Goal: Register for event/course

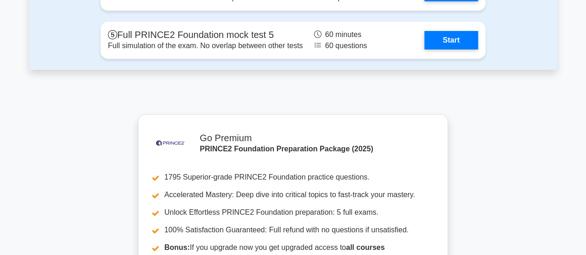
scroll to position [1482, 0]
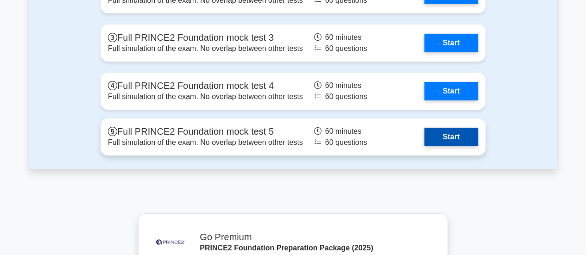
click at [455, 133] on link "Start" at bounding box center [451, 137] width 54 height 19
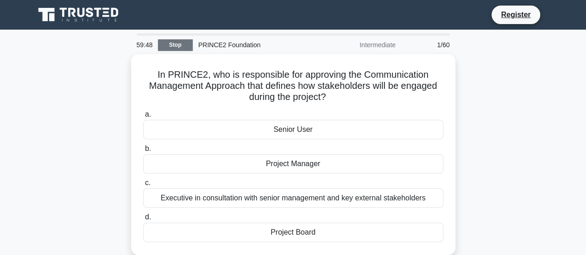
click at [176, 44] on link "Stop" at bounding box center [175, 45] width 35 height 12
